Goal: Find specific page/section: Find specific page/section

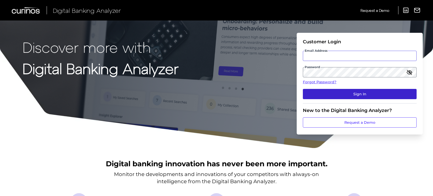
type input "[PERSON_NAME][EMAIL_ADDRESS][PERSON_NAME][DOMAIN_NAME]"
click at [346, 94] on button "Sign In" at bounding box center [360, 94] width 114 height 10
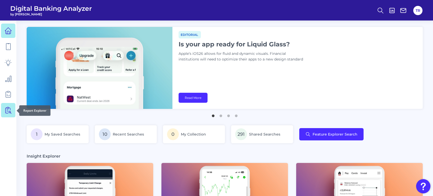
click at [5, 111] on icon at bounding box center [8, 110] width 7 height 7
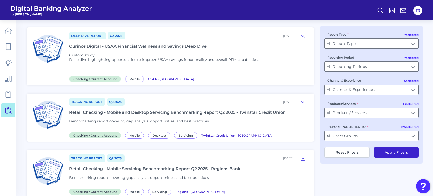
scroll to position [641, 0]
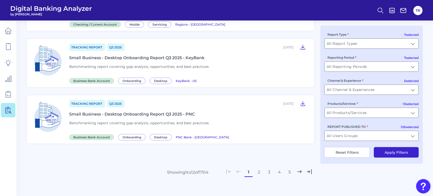
click at [258, 168] on button "2" at bounding box center [259, 172] width 8 height 8
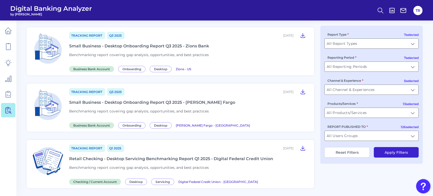
scroll to position [563, 0]
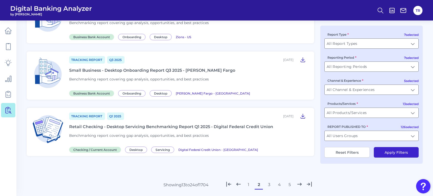
click at [268, 182] on button "3" at bounding box center [269, 185] width 8 height 8
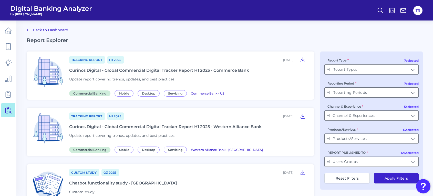
scroll to position [615, 0]
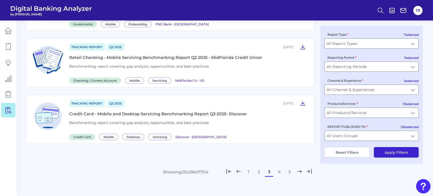
click at [279, 168] on button "4" at bounding box center [279, 172] width 8 height 8
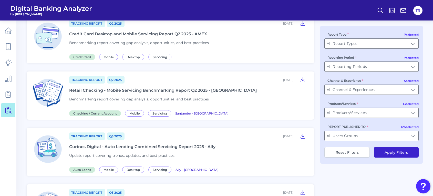
scroll to position [269, 0]
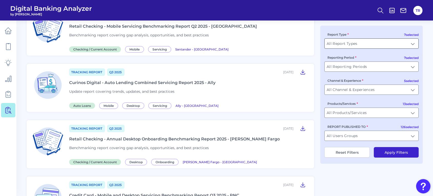
click at [342, 45] on input "All Report Types" at bounding box center [371, 44] width 94 height 10
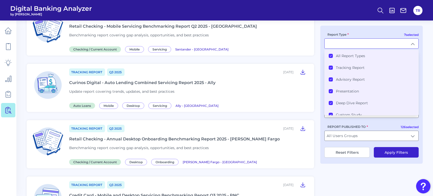
click at [329, 57] on Types "All Report Types" at bounding box center [331, 56] width 4 height 4
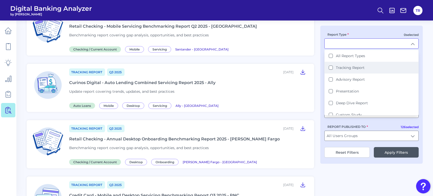
click at [330, 67] on Report "Tracking Report" at bounding box center [331, 68] width 4 height 4
type input "Tracking Report"
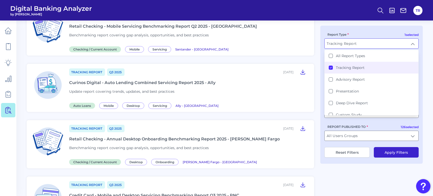
click at [341, 168] on div "Tracking Report Q1 [DATE], 2025 Retail Checking - Desktop Servicing Benchmarkin…" at bounding box center [225, 140] width 396 height 717
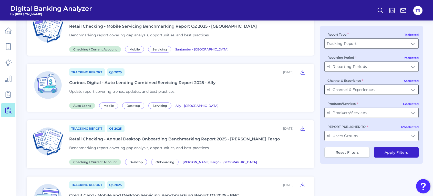
click at [345, 91] on input "All Channel & Experiences" at bounding box center [371, 90] width 94 height 10
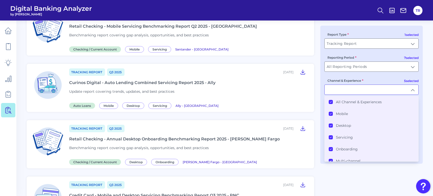
click at [327, 104] on li "All Channel & Experiences" at bounding box center [371, 102] width 94 height 12
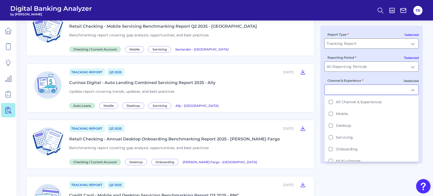
click at [333, 195] on div "Tracking Report Q1 [DATE], 2025 Retail Checking - Desktop Servicing Benchmarkin…" at bounding box center [225, 140] width 396 height 717
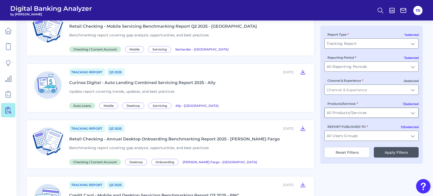
click at [351, 109] on input "All Products/Services" at bounding box center [371, 113] width 94 height 10
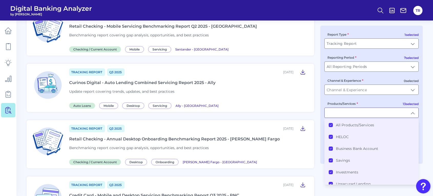
click at [330, 127] on Products\/Services "All Products/Services" at bounding box center [331, 125] width 4 height 4
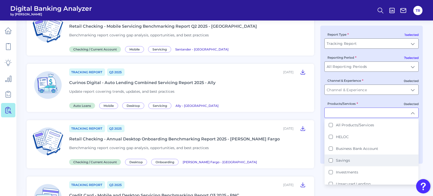
scroll to position [98, 0]
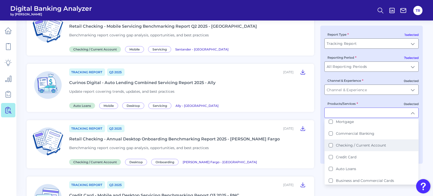
click at [330, 144] on Account "Checking / Current Account" at bounding box center [331, 145] width 4 height 4
type input "Checking / Current Account"
click at [318, 165] on div "Tracking Report Q1 [DATE], 2025 Retail Checking - Desktop Servicing Benchmarkin…" at bounding box center [225, 140] width 396 height 717
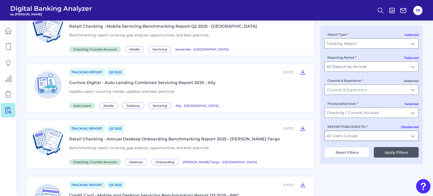
click at [354, 136] on input "All Users Groups" at bounding box center [371, 136] width 94 height 10
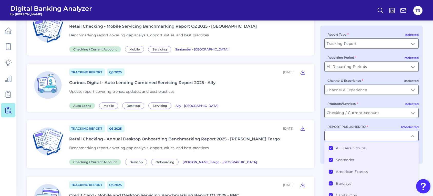
click at [331, 147] on icon at bounding box center [330, 148] width 3 height 3
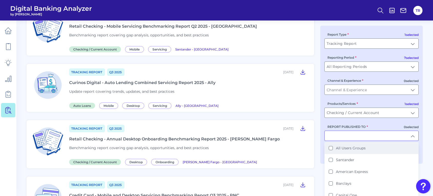
click at [337, 136] on input "REPORT PUBLISHED TO" at bounding box center [371, 136] width 94 height 10
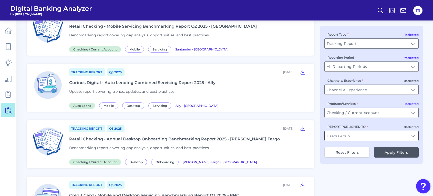
click at [337, 136] on input "REPORT PUBLISHED TO" at bounding box center [371, 136] width 94 height 10
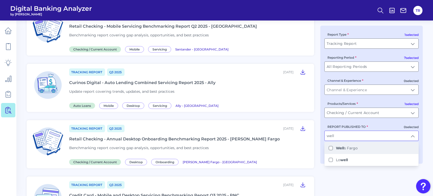
click at [349, 150] on label "Well s Fargo" at bounding box center [347, 148] width 22 height 5
type input "[PERSON_NAME] Fargo"
click at [345, 173] on div "Tracking Report Q1 [DATE], 2025 Retail Checking - Desktop Servicing Benchmarkin…" at bounding box center [225, 140] width 396 height 717
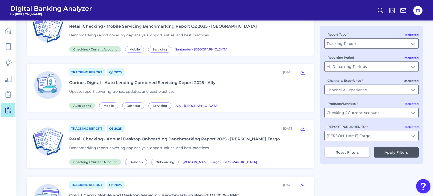
scroll to position [1, 0]
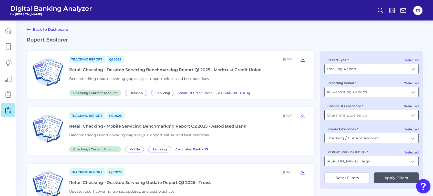
click at [354, 114] on input "Channel & Experience" at bounding box center [371, 115] width 94 height 10
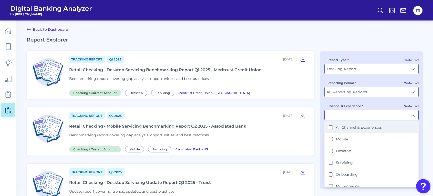
click at [339, 127] on label "All Channel & Experiences" at bounding box center [359, 127] width 46 height 5
type input "All Channel & Experiences"
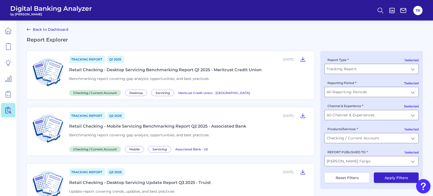
click at [396, 180] on button "Apply Filters" at bounding box center [396, 177] width 45 height 10
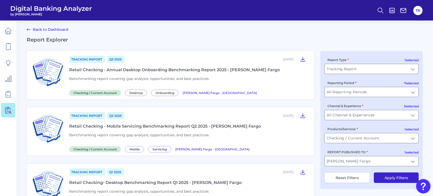
click at [268, 124] on div "Tracking Report Q2 [DATE], 2025 Retail Checking - Mobile Servicing Benchmarking…" at bounding box center [188, 131] width 239 height 40
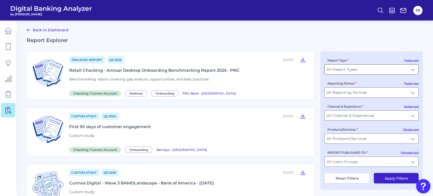
click at [357, 71] on input "All Report Types" at bounding box center [371, 70] width 94 height 10
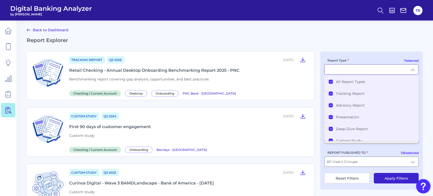
click at [333, 81] on div "All Report Types" at bounding box center [347, 81] width 36 height 5
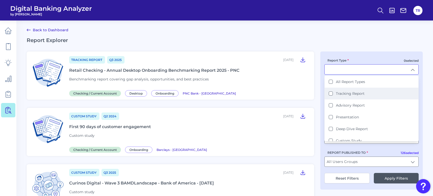
click at [333, 91] on div "Tracking Report" at bounding box center [347, 93] width 36 height 5
type input "Tracking Report"
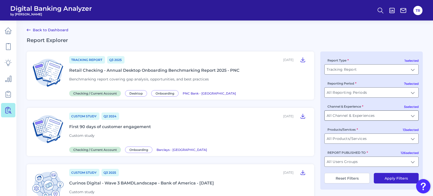
click at [337, 117] on input "All Channel & Experiences" at bounding box center [371, 116] width 94 height 10
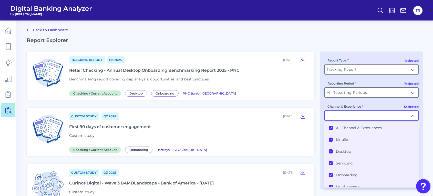
click at [329, 130] on Experiences "All Channel & Experiences" at bounding box center [331, 128] width 4 height 4
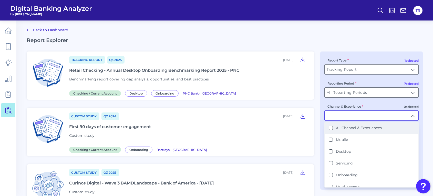
click at [329, 130] on Experiences "All Channel & Experiences" at bounding box center [331, 128] width 4 height 4
type input "All Channel & Experiences"
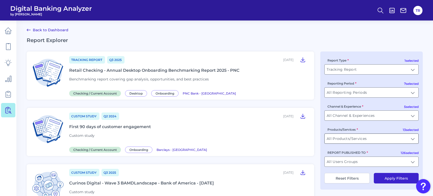
click at [336, 141] on input "All Products/Services" at bounding box center [371, 139] width 94 height 10
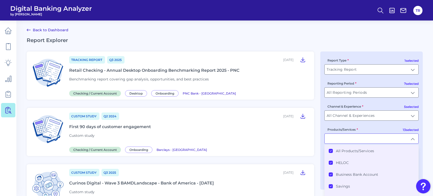
click at [328, 153] on li "All Products/Services" at bounding box center [371, 151] width 94 height 12
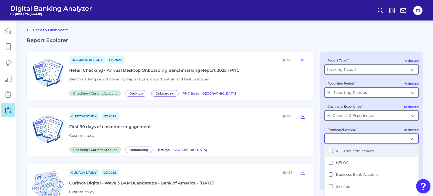
scroll to position [98, 0]
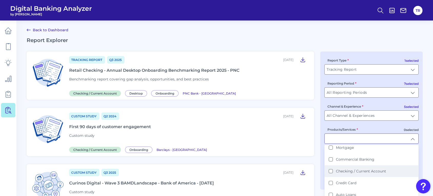
click at [347, 170] on label "Checking / Current Account" at bounding box center [361, 171] width 50 height 5
type input "Checking / Current Account"
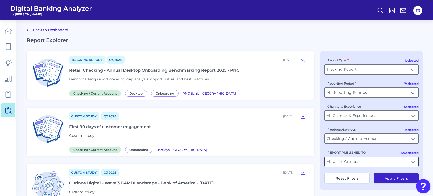
click at [346, 160] on input "All Users Groups" at bounding box center [371, 162] width 94 height 10
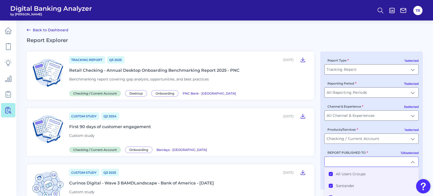
click at [329, 175] on Groups "All Users Groups" at bounding box center [331, 174] width 4 height 4
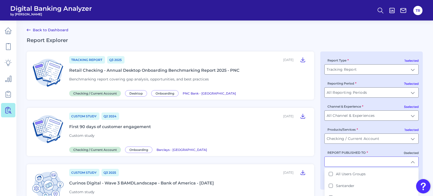
click at [334, 163] on input "REPORT PUBLISHED TO" at bounding box center [371, 162] width 94 height 10
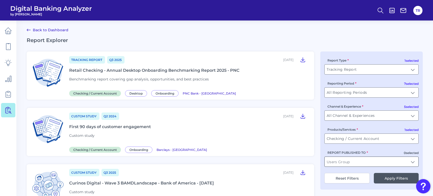
click at [334, 163] on input "REPORT PUBLISHED TO" at bounding box center [371, 162] width 94 height 10
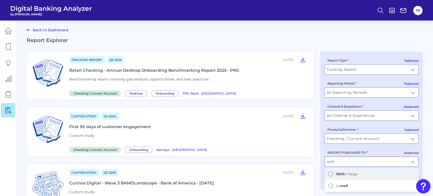
click at [341, 176] on b "Well" at bounding box center [340, 174] width 8 height 5
type input "[PERSON_NAME] Fargo"
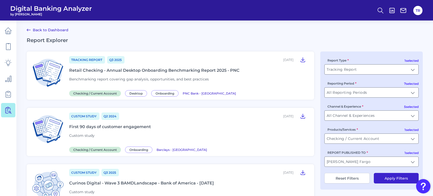
click at [392, 178] on button "Apply Filters" at bounding box center [396, 178] width 45 height 10
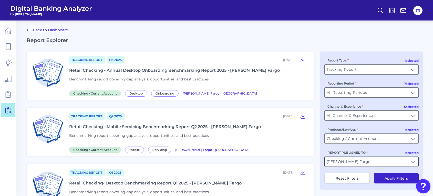
click at [344, 159] on input "[PERSON_NAME] Fargo" at bounding box center [371, 162] width 94 height 10
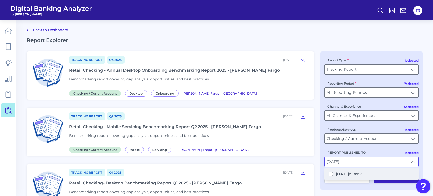
click at [346, 176] on b "[DATE]" at bounding box center [342, 174] width 13 height 5
type input "[PERSON_NAME] Fargo, Eastern Bank"
click at [385, 183] on button "Apply Filters" at bounding box center [396, 178] width 45 height 10
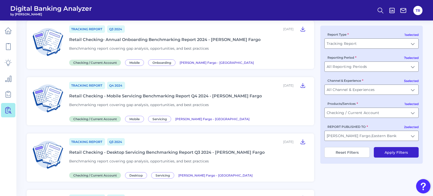
scroll to position [384, 0]
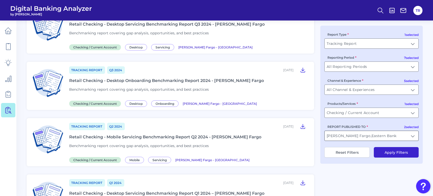
click at [369, 135] on input "[PERSON_NAME] Fargo, Eastern Bank" at bounding box center [371, 136] width 94 height 10
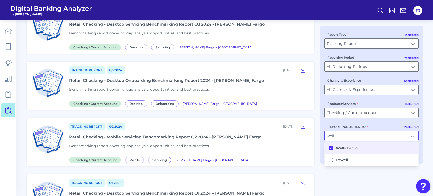
click at [343, 149] on b "Well" at bounding box center [340, 148] width 8 height 5
type input "Eastern Bank"
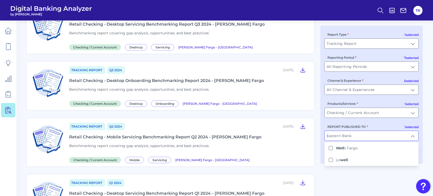
click at [349, 178] on div "Tracking Report Q3 [DATE], 2025 Retail Checking - Annual Desktop Onboarding Ben…" at bounding box center [225, 25] width 396 height 717
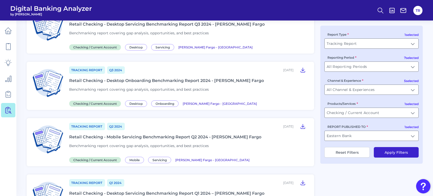
click at [392, 153] on button "Apply Filters" at bounding box center [396, 152] width 45 height 10
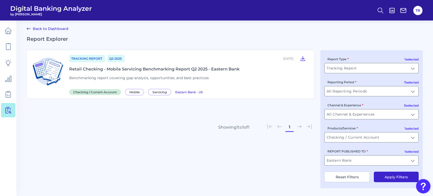
scroll to position [0, 0]
